Goal: Transaction & Acquisition: Subscribe to service/newsletter

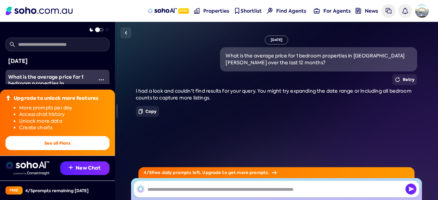
click at [123, 185] on div "4 / 5 free daily prompts left. Upgrade to get more prompts." at bounding box center [276, 189] width 323 height 22
click at [433, 141] on div "[DATE] What is the average price for 1 bedroom properties in [GEOGRAPHIC_DATA][…" at bounding box center [276, 111] width 323 height 178
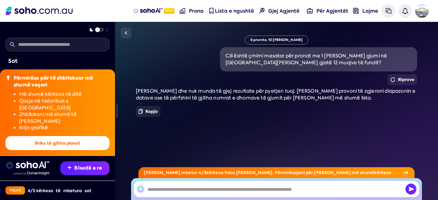
click at [433, 68] on div "E premte, 10 [PERSON_NAME] është çmimi mesatar për pronat me 1 [PERSON_NAME] gj…" at bounding box center [276, 111] width 323 height 178
click at [93, 142] on button "Shiko të gjitha planet" at bounding box center [57, 143] width 104 height 14
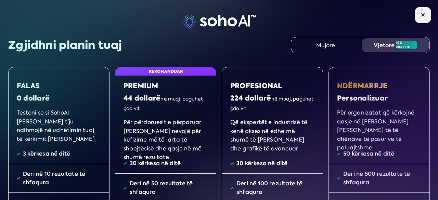
click at [64, 120] on font "Testoni se si SohoAI [PERSON_NAME] t'ju ndihmojë në udhëtimin tuaj të kërkimit …" at bounding box center [56, 126] width 78 height 34
click at [68, 173] on font "Deri në 10 rezultate të shfaqura" at bounding box center [54, 178] width 62 height 17
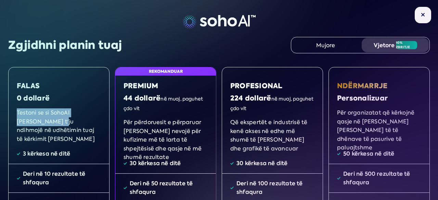
drag, startPoint x: 67, startPoint y: 99, endPoint x: 35, endPoint y: 125, distance: 41.6
click at [35, 124] on font "Testoni se si SohoAI [PERSON_NAME] t'ju ndihmojë në udhëtimin tuaj të kërkimit …" at bounding box center [56, 126] width 78 height 34
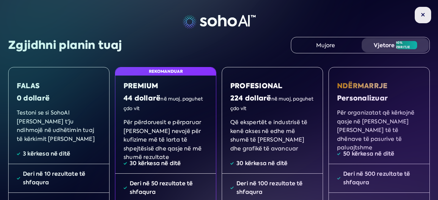
click at [421, 14] on img at bounding box center [423, 15] width 4 height 4
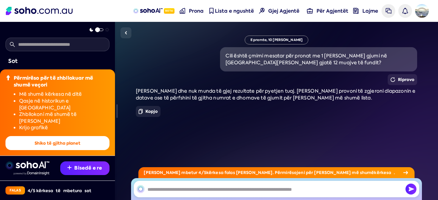
click at [216, 173] on font "kërkesa falas [PERSON_NAME]. Përmirësojeni për [PERSON_NAME] më shumë" at bounding box center [290, 173] width 168 height 6
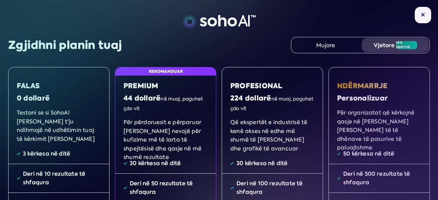
click at [382, 45] on font "Vjetore" at bounding box center [384, 45] width 21 height 8
click at [421, 14] on img at bounding box center [423, 15] width 4 height 4
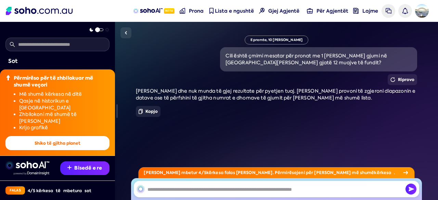
click at [425, 117] on div "E premte, 10 [PERSON_NAME] është çmimi mesatar për pronat me 1 [PERSON_NAME] gj…" at bounding box center [276, 111] width 323 height 178
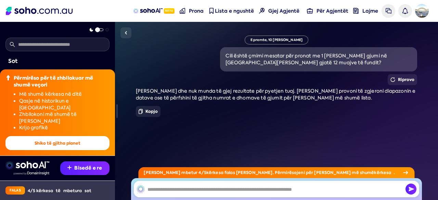
click at [17, 191] on font "Falas" at bounding box center [15, 190] width 11 height 5
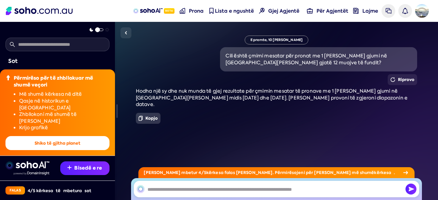
click at [153, 115] on font "Kopjo" at bounding box center [151, 118] width 13 height 6
